Goal: Transaction & Acquisition: Purchase product/service

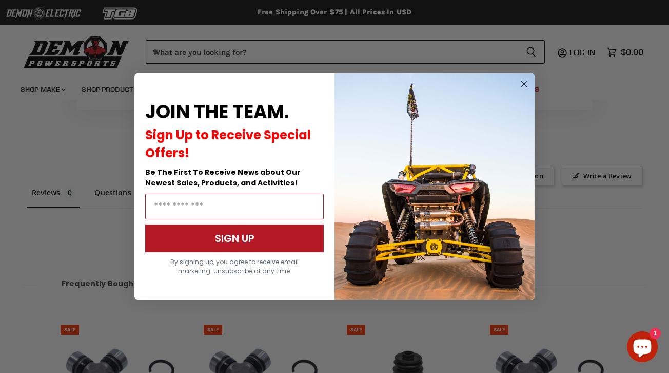
scroll to position [745, 0]
